Goal: Information Seeking & Learning: Find specific fact

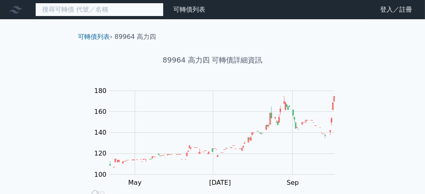
click at [74, 7] on input at bounding box center [99, 10] width 128 height 14
click at [75, 14] on input at bounding box center [99, 10] width 128 height 14
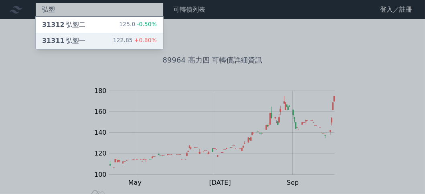
type input "弘塑"
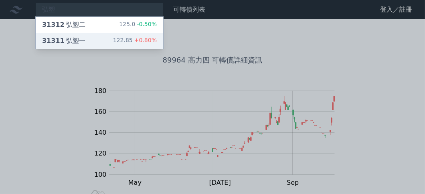
click at [93, 38] on div "31311 弘塑一 122.85 +0.80%" at bounding box center [100, 41] width 128 height 16
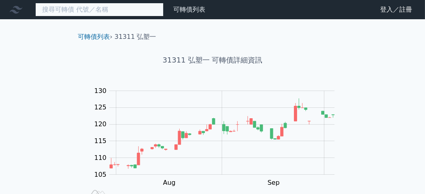
click at [83, 14] on input at bounding box center [99, 10] width 128 height 14
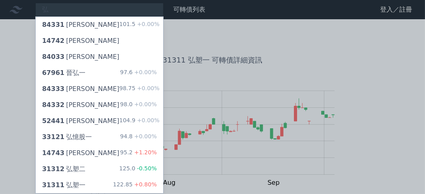
click at [263, 42] on div at bounding box center [212, 97] width 425 height 194
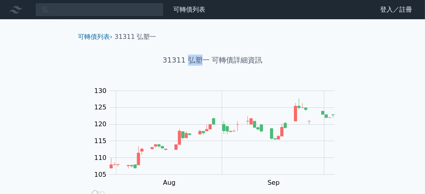
drag, startPoint x: 189, startPoint y: 59, endPoint x: 200, endPoint y: 59, distance: 10.4
click at [200, 59] on h1 "31311 弘塑一 可轉債詳細資訊" at bounding box center [212, 60] width 283 height 11
copy h1 "弘塑"
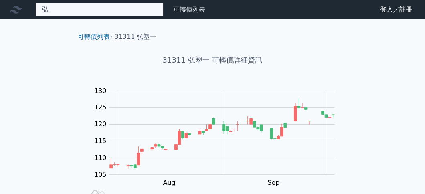
click at [112, 4] on div "弘 84331 弘帆一 101.5 +0.00% 14742 弘裕二 84033 [PERSON_NAME] 67961 晉弘一 97.6 +0.00% 84…" at bounding box center [99, 10] width 128 height 14
paste input "弘塑"
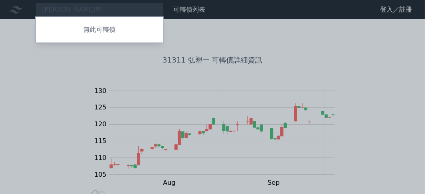
click at [73, 8] on div at bounding box center [212, 97] width 425 height 194
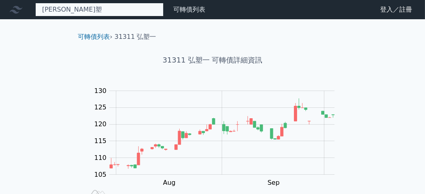
click at [63, 6] on div "[PERSON_NAME]塑 無此可轉債" at bounding box center [99, 10] width 128 height 14
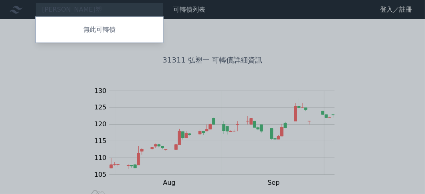
click at [55, 9] on div at bounding box center [212, 97] width 425 height 194
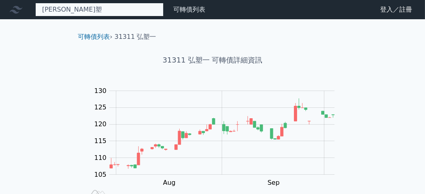
click at [54, 10] on div "[PERSON_NAME]塑 無此可轉債" at bounding box center [99, 10] width 128 height 14
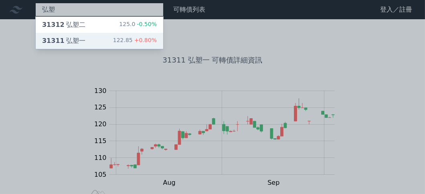
type input "弘塑"
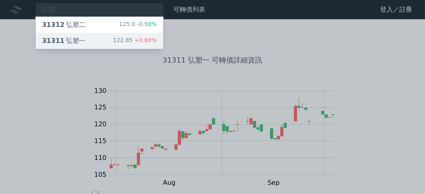
click at [91, 40] on div "31311 弘塑一 122.85 +0.80%" at bounding box center [100, 41] width 128 height 16
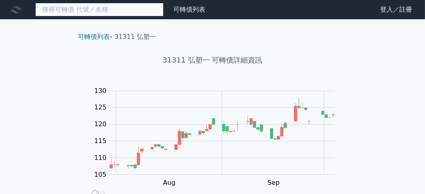
click at [67, 9] on input at bounding box center [99, 10] width 128 height 14
paste input "弘塑"
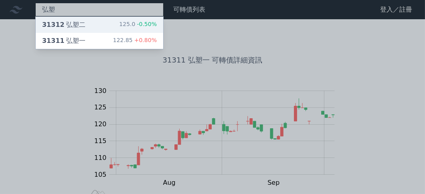
type input "弘塑"
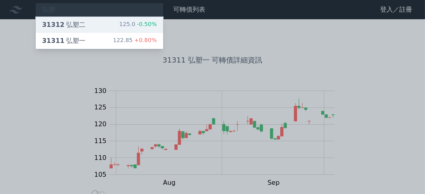
click at [77, 26] on div "31312 弘塑二" at bounding box center [63, 25] width 43 height 10
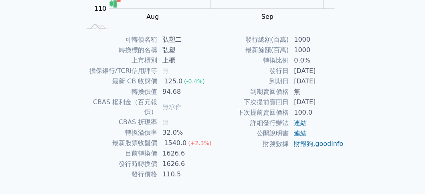
scroll to position [177, 0]
